Goal: Find specific page/section: Find specific page/section

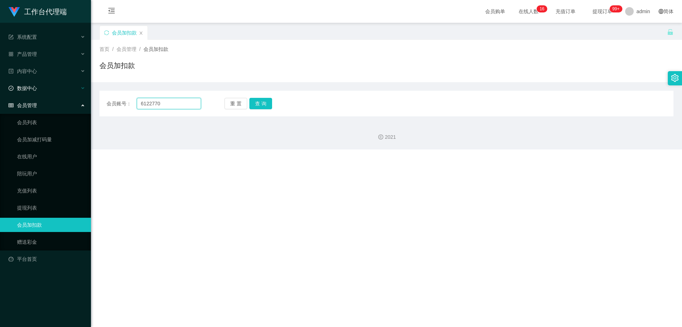
drag, startPoint x: 98, startPoint y: 97, endPoint x: 71, endPoint y: 95, distance: 27.1
click at [63, 96] on section "工作台代理端 系统配置 产品管理 内容中心 数据中心 会员管理 会员列表 会员加减打码量 在线用户 陪玩用户 充值列表 提现列表 会员加扣款 赠送彩金 平台首…" at bounding box center [341, 74] width 682 height 149
paste input "xinxinn5566"
type input "xinxinn5566"
click at [263, 102] on button "查 询" at bounding box center [261, 103] width 23 height 11
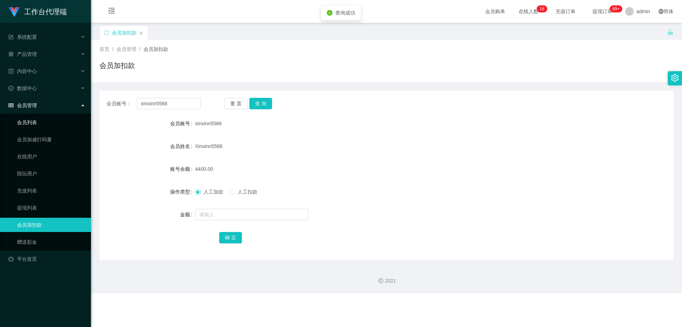
click at [36, 125] on link "会员列表" at bounding box center [51, 122] width 68 height 14
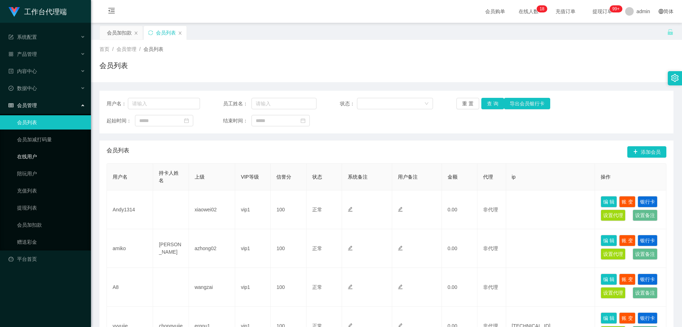
click at [31, 153] on link "在线用户" at bounding box center [51, 156] width 68 height 14
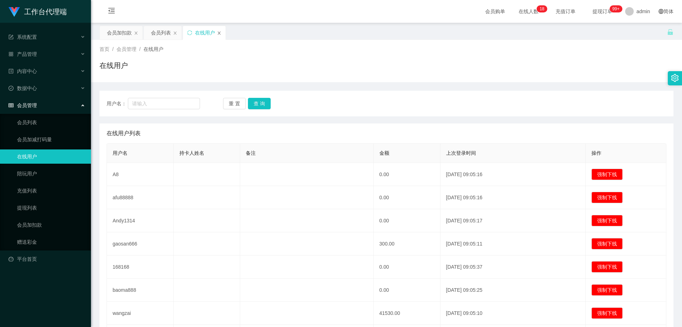
click at [220, 33] on icon "图标: close" at bounding box center [219, 33] width 4 height 4
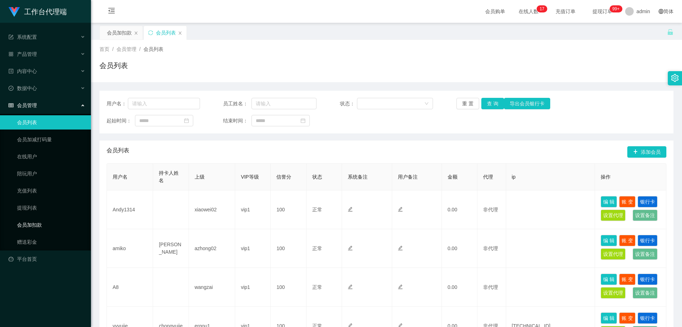
click at [34, 223] on link "会员加扣款" at bounding box center [51, 225] width 68 height 14
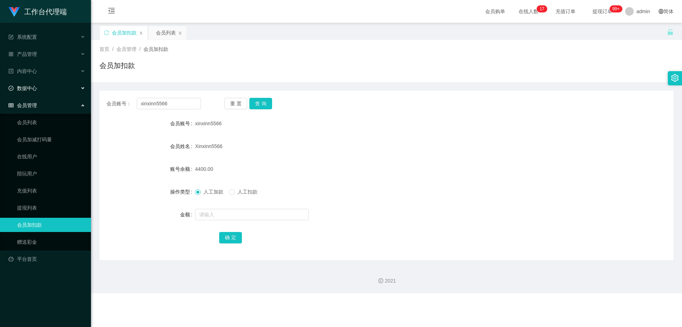
click at [78, 89] on div "数据中心" at bounding box center [45, 88] width 91 height 14
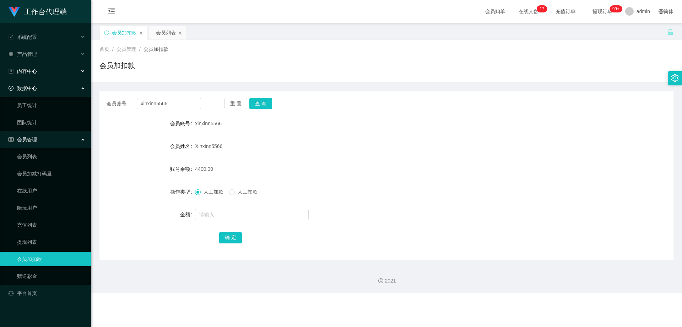
click at [83, 69] on div "内容中心" at bounding box center [45, 71] width 91 height 14
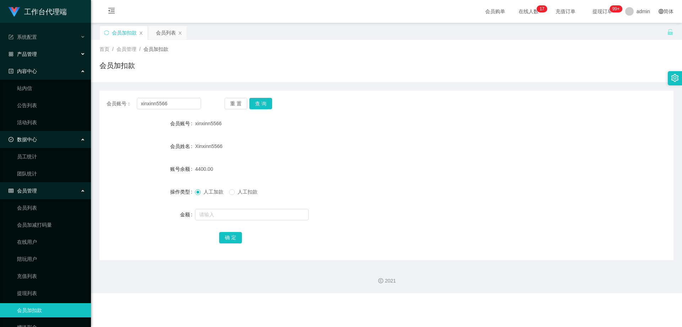
click at [77, 52] on div "产品管理" at bounding box center [45, 54] width 91 height 14
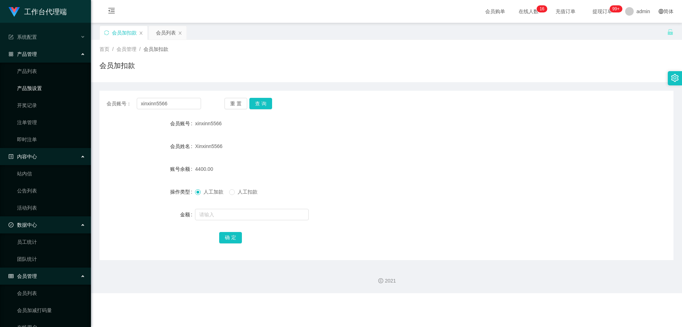
click at [52, 87] on link "产品预设置" at bounding box center [51, 88] width 68 height 14
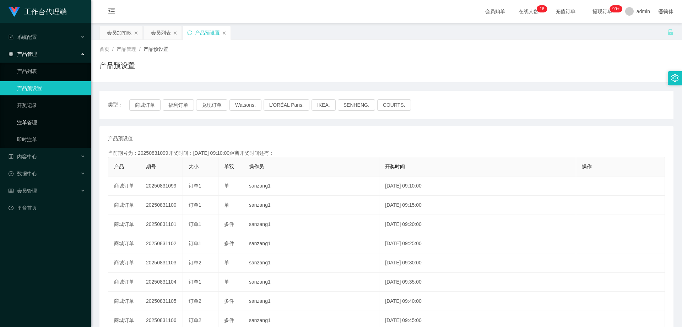
click at [42, 119] on link "注单管理" at bounding box center [51, 122] width 68 height 14
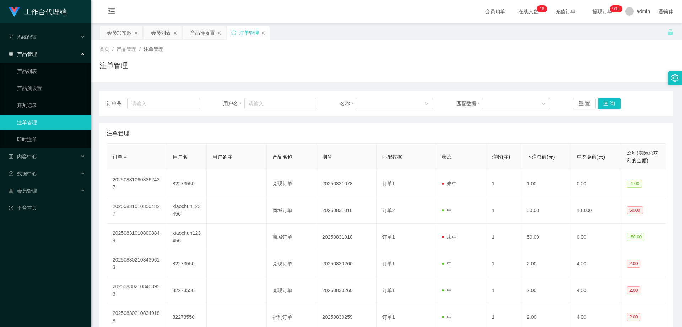
click at [81, 53] on div "产品管理" at bounding box center [45, 54] width 91 height 14
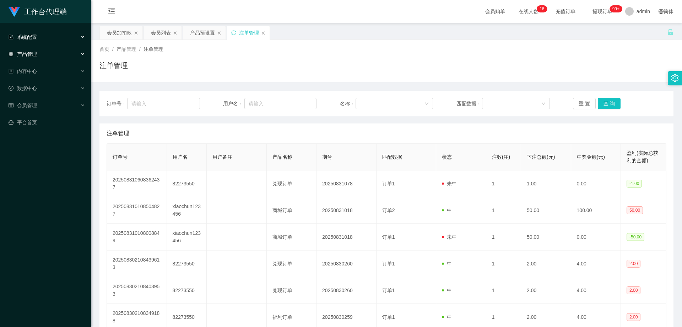
click at [82, 37] on icon at bounding box center [84, 37] width 4 height 0
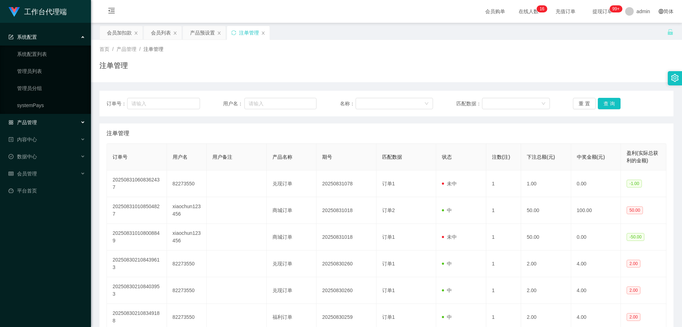
click at [81, 34] on div "系统配置" at bounding box center [45, 37] width 91 height 14
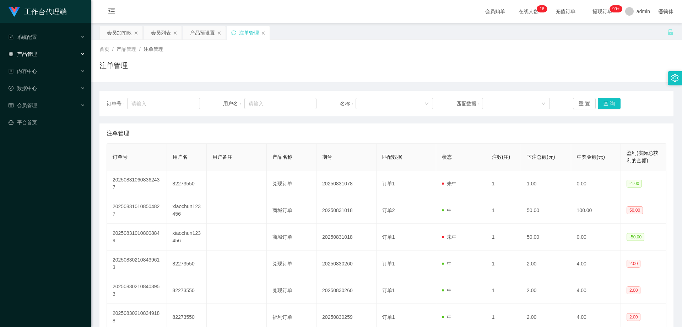
click at [81, 56] on div "产品管理" at bounding box center [45, 54] width 91 height 14
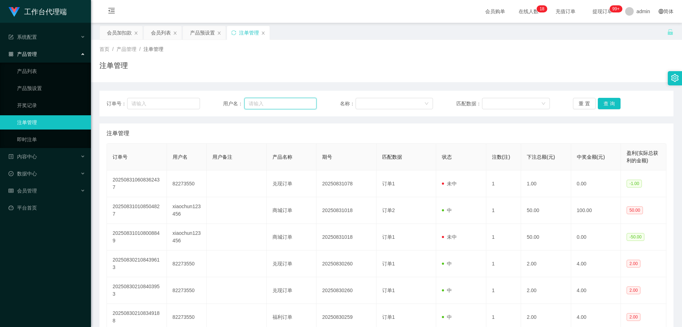
click at [258, 107] on input "text" at bounding box center [281, 103] width 72 height 11
paste input "xinxinn5566"
type input "xinxinn5566"
click at [610, 102] on button "查 询" at bounding box center [609, 103] width 23 height 11
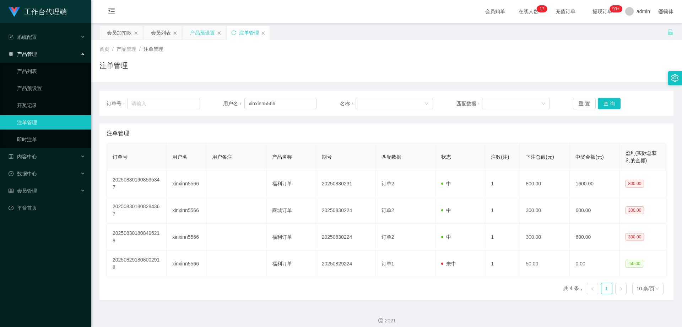
click at [193, 33] on div "产品预设置" at bounding box center [202, 33] width 25 height 14
